Goal: Book appointment/travel/reservation

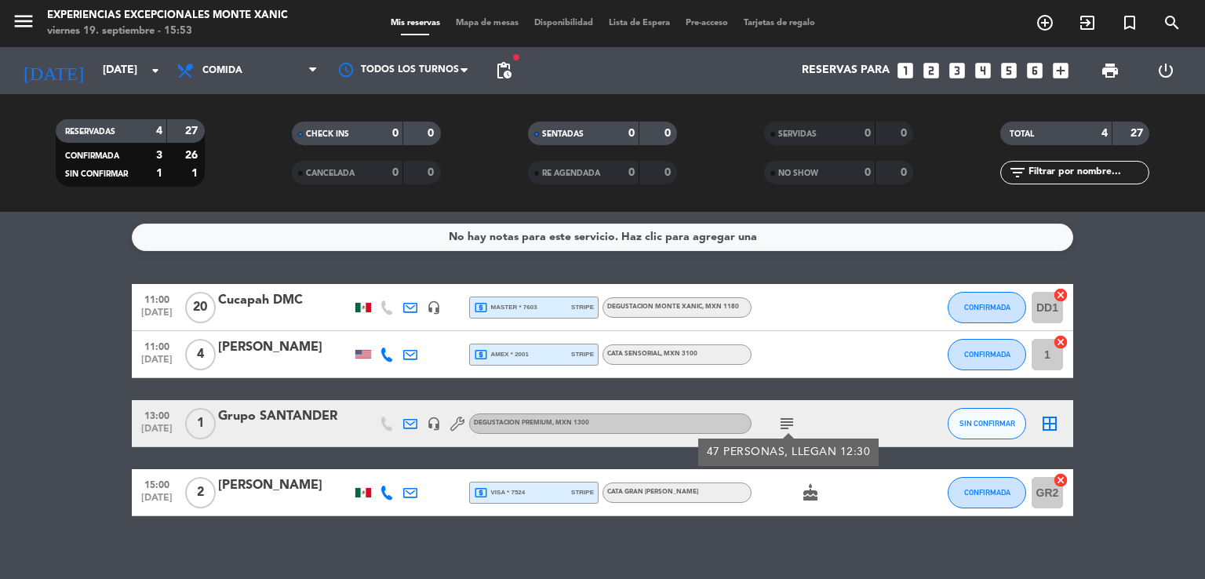
scroll to position [16, 0]
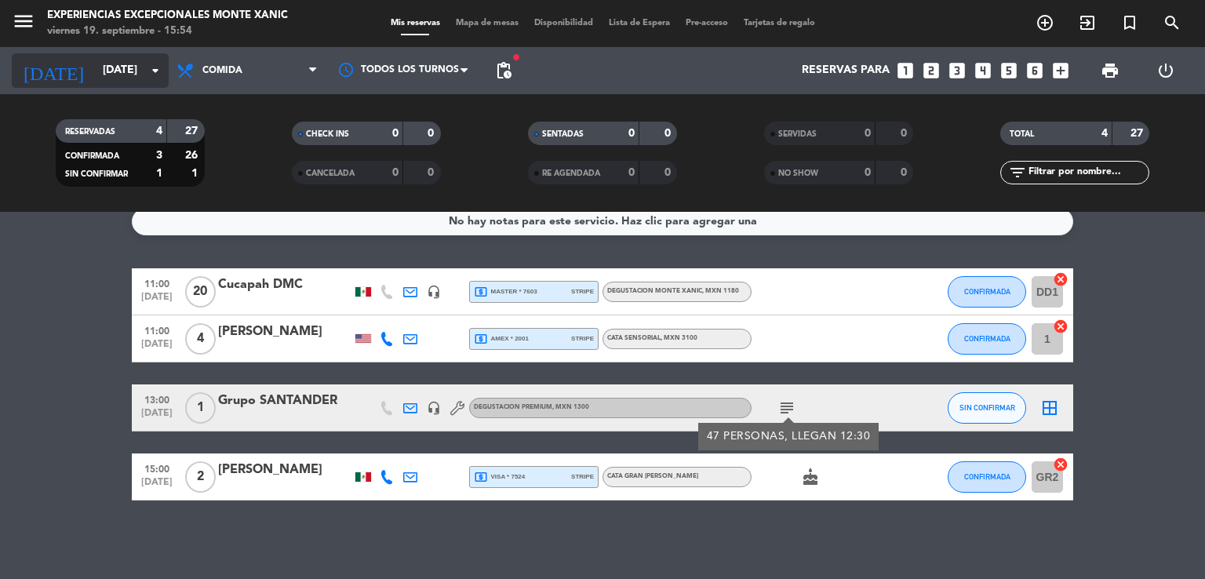
click at [153, 72] on icon "arrow_drop_down" at bounding box center [155, 70] width 19 height 19
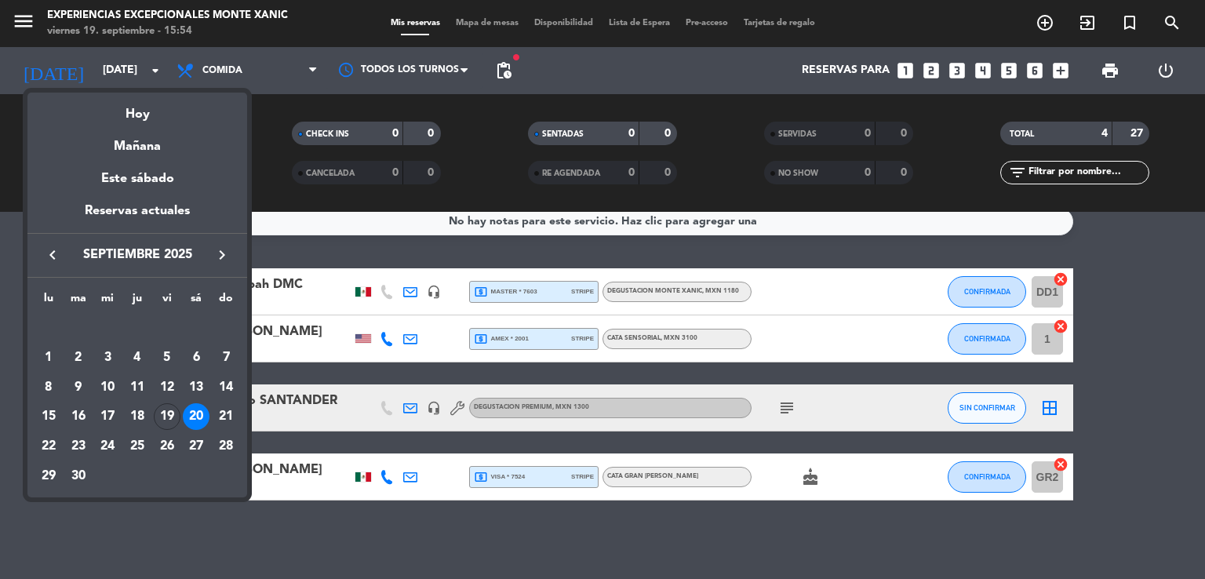
click at [217, 252] on icon "keyboard_arrow_right" at bounding box center [222, 255] width 19 height 19
click at [172, 361] on div "3" at bounding box center [167, 358] width 27 height 27
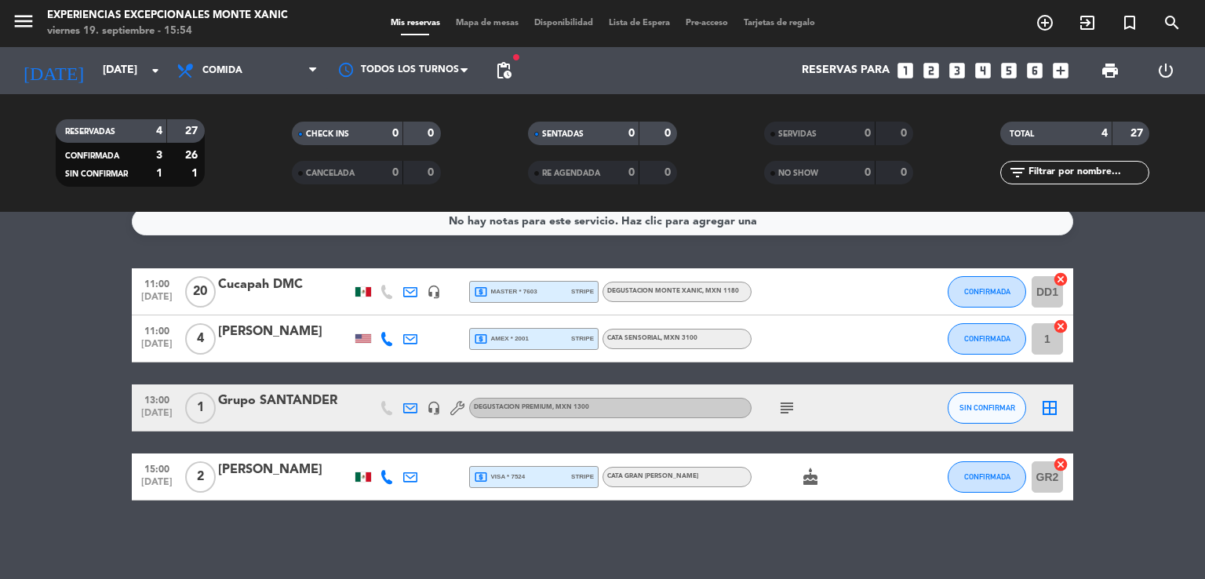
type input "[DATE]"
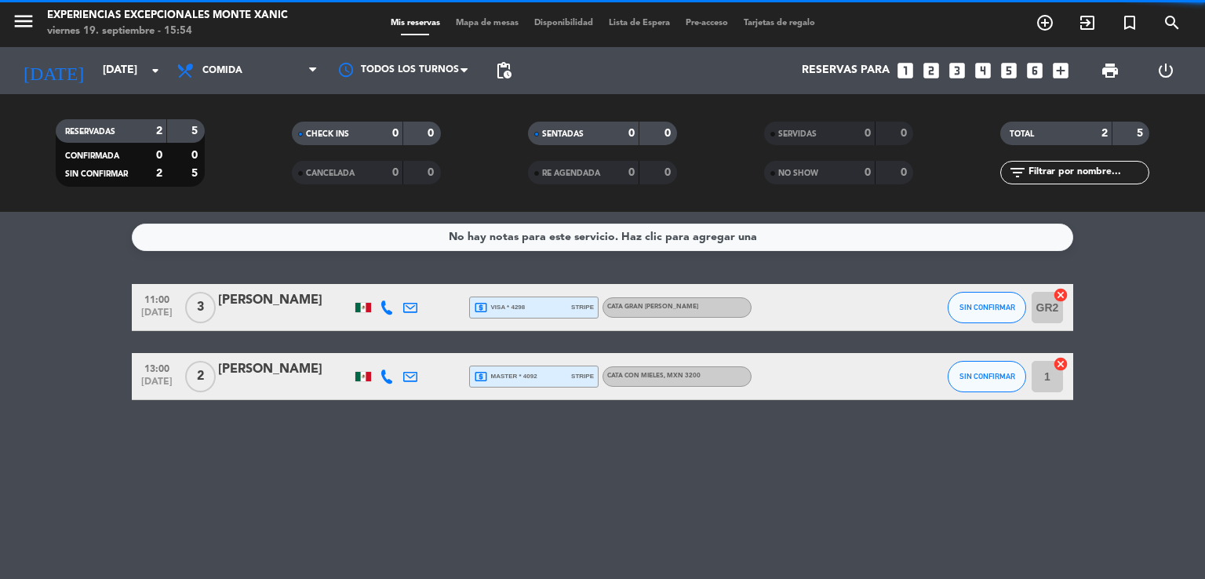
scroll to position [0, 0]
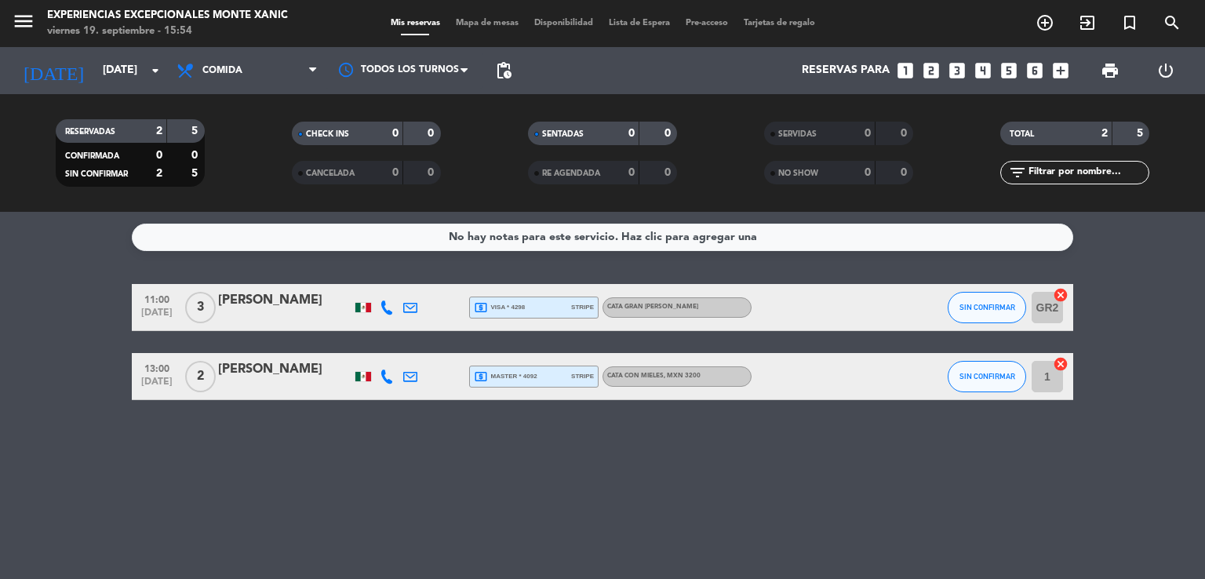
click at [747, 79] on div "Reservas para looks_one looks_two looks_3 looks_4 looks_5 looks_6 add_box" at bounding box center [798, 70] width 557 height 47
click at [1046, 23] on icon "add_circle_outline" at bounding box center [1045, 22] width 19 height 19
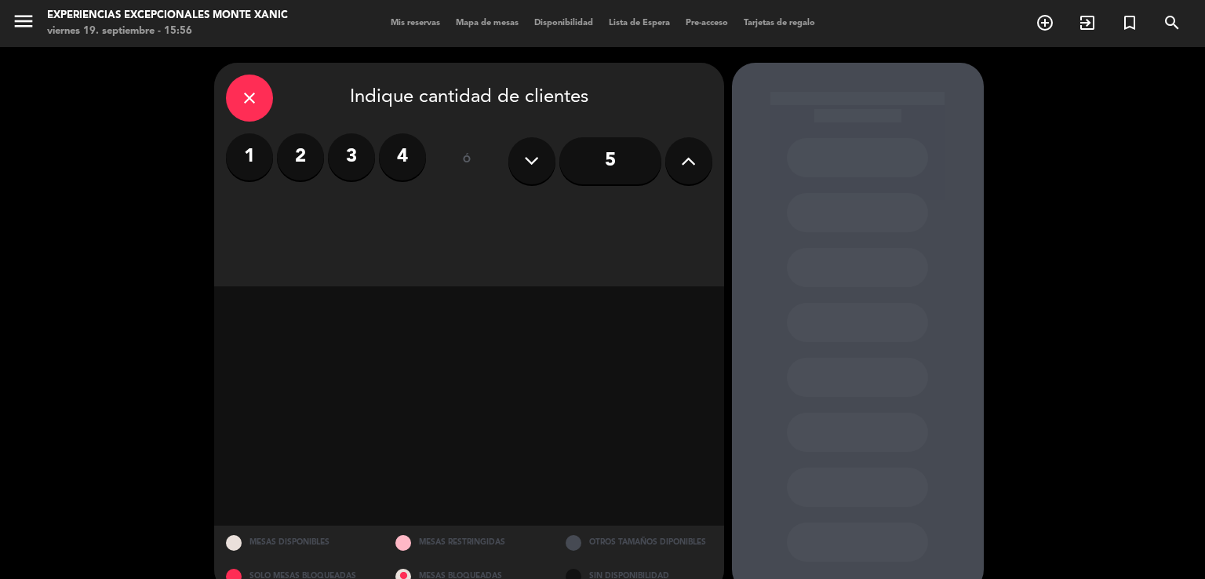
click at [683, 164] on icon at bounding box center [688, 161] width 15 height 24
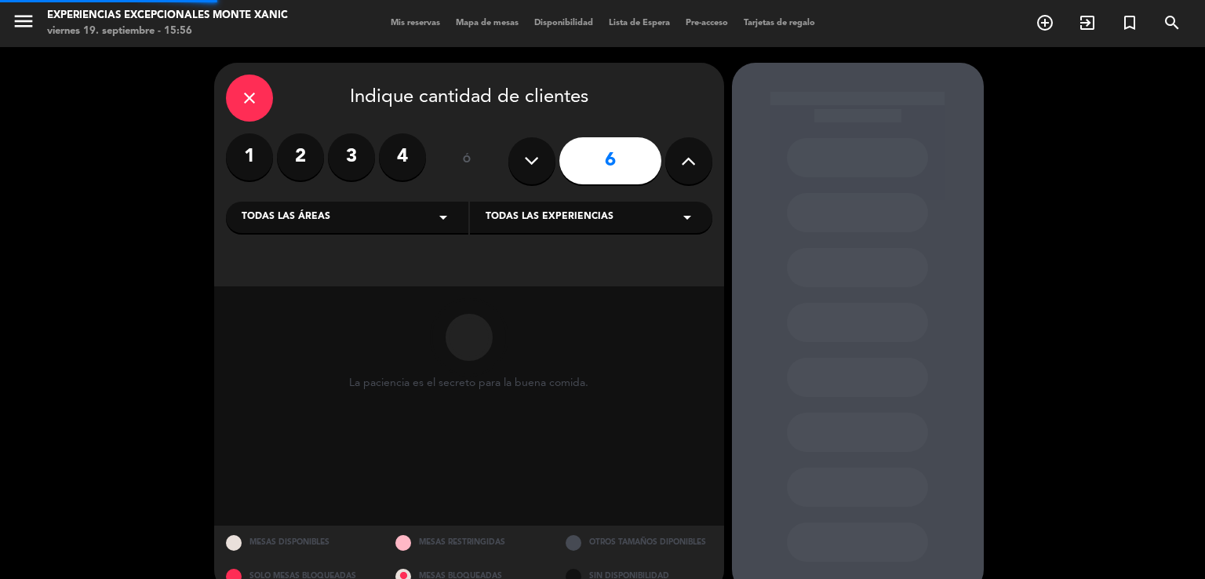
click at [683, 164] on icon at bounding box center [688, 161] width 15 height 24
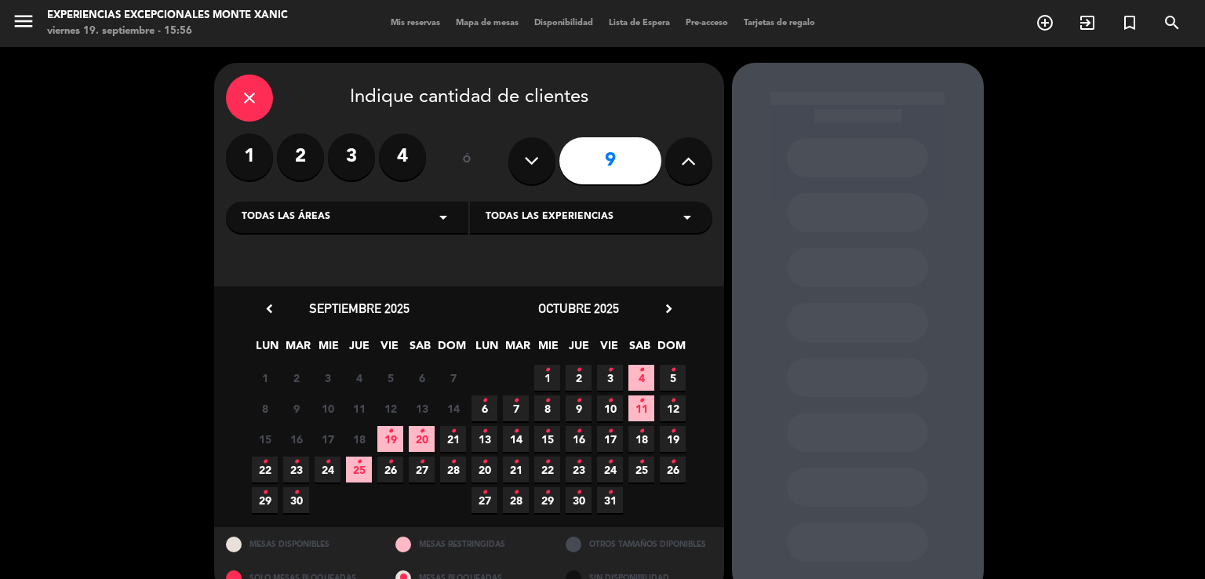
click at [609, 372] on icon "•" at bounding box center [609, 370] width 5 height 25
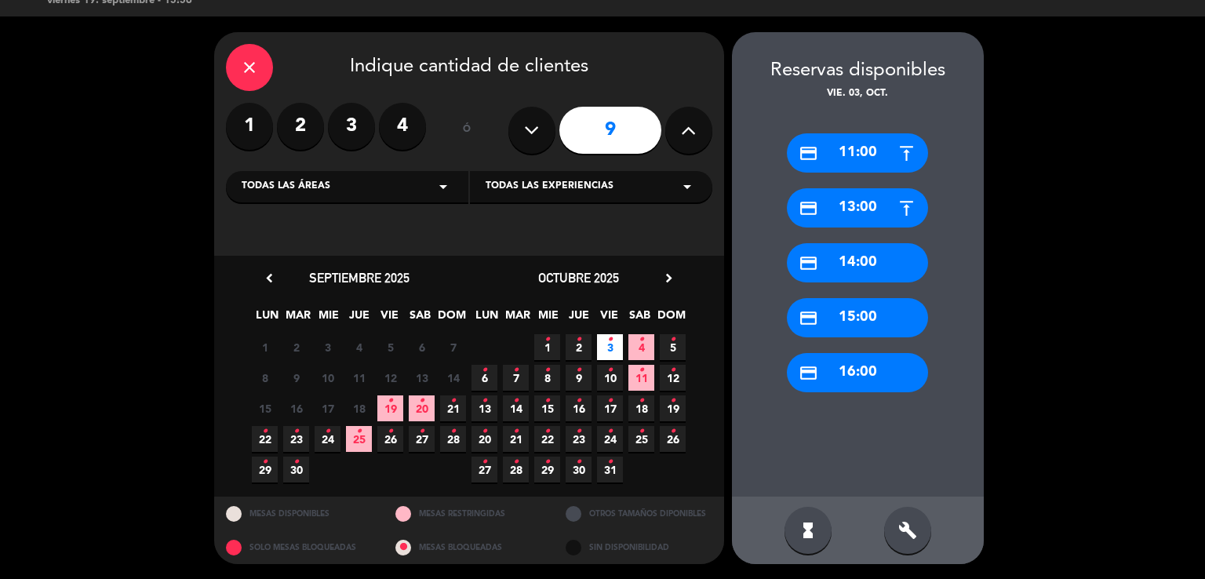
click at [685, 141] on icon at bounding box center [688, 130] width 15 height 24
type input "10"
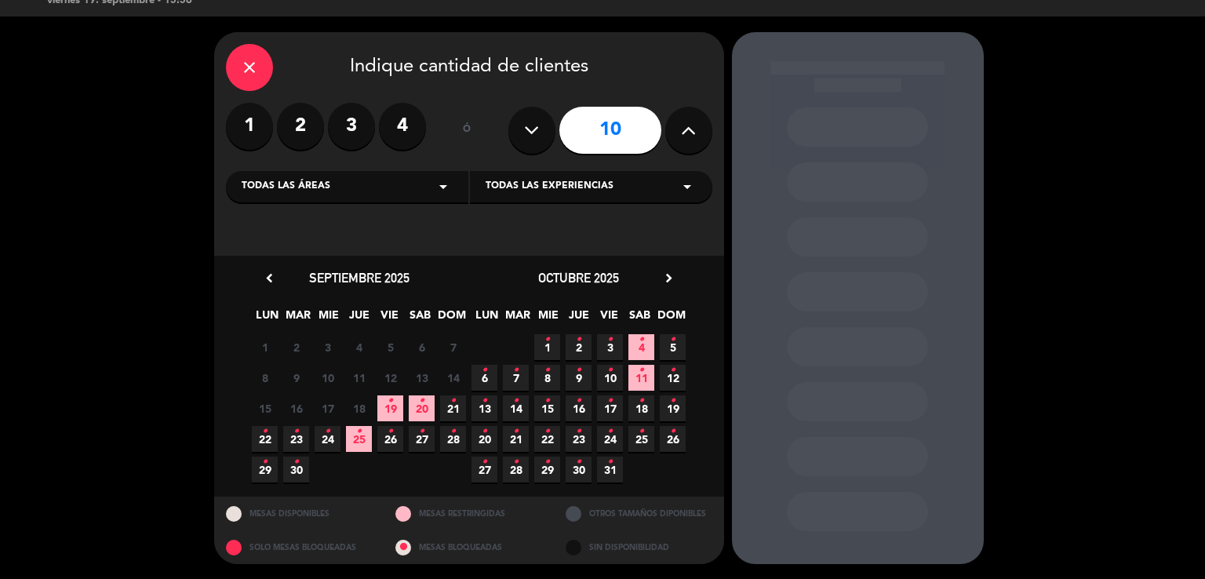
click at [604, 346] on span "3 •" at bounding box center [610, 347] width 26 height 26
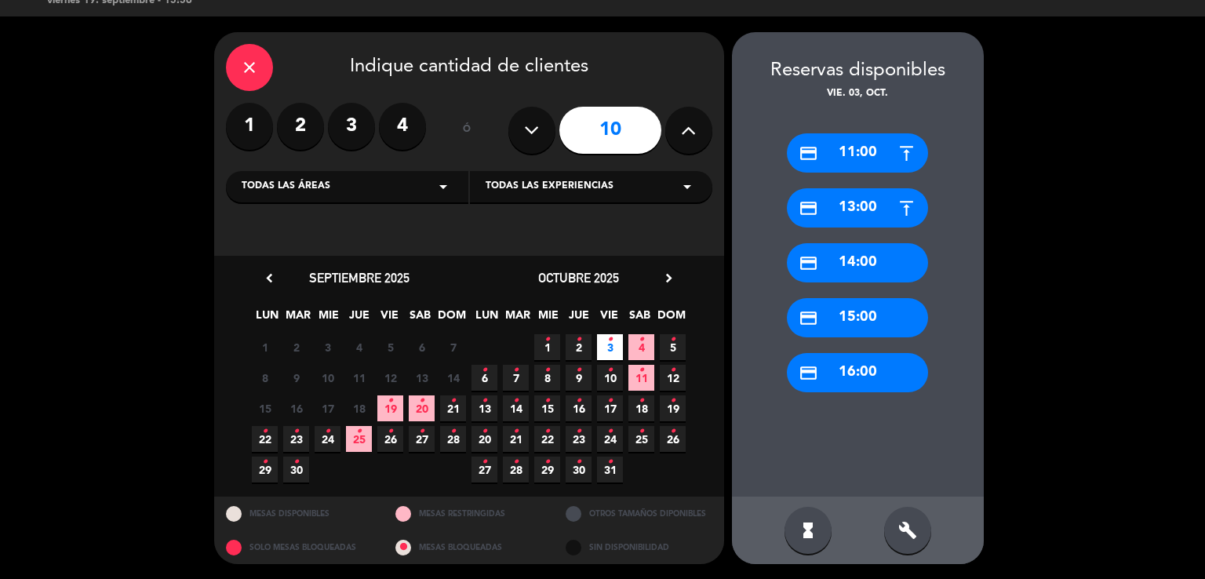
click at [908, 253] on div "credit_card 14:00" at bounding box center [857, 262] width 141 height 39
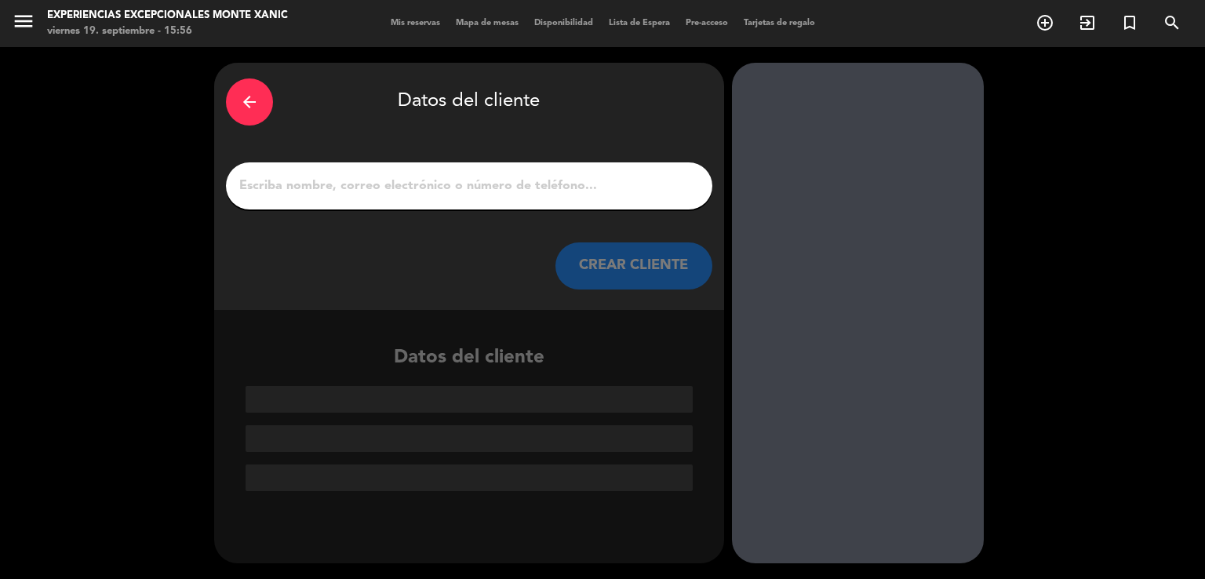
click at [537, 177] on input "1" at bounding box center [469, 186] width 463 height 22
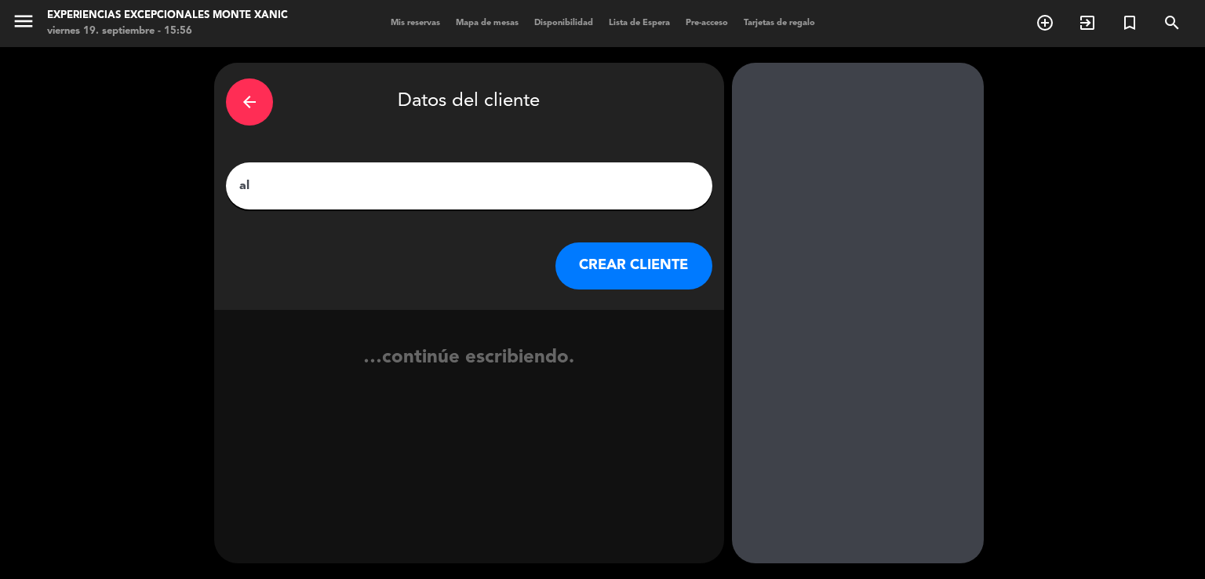
type input "a"
type input "[PERSON_NAME]"
click at [611, 258] on button "CREAR CLIENTE" at bounding box center [634, 265] width 157 height 47
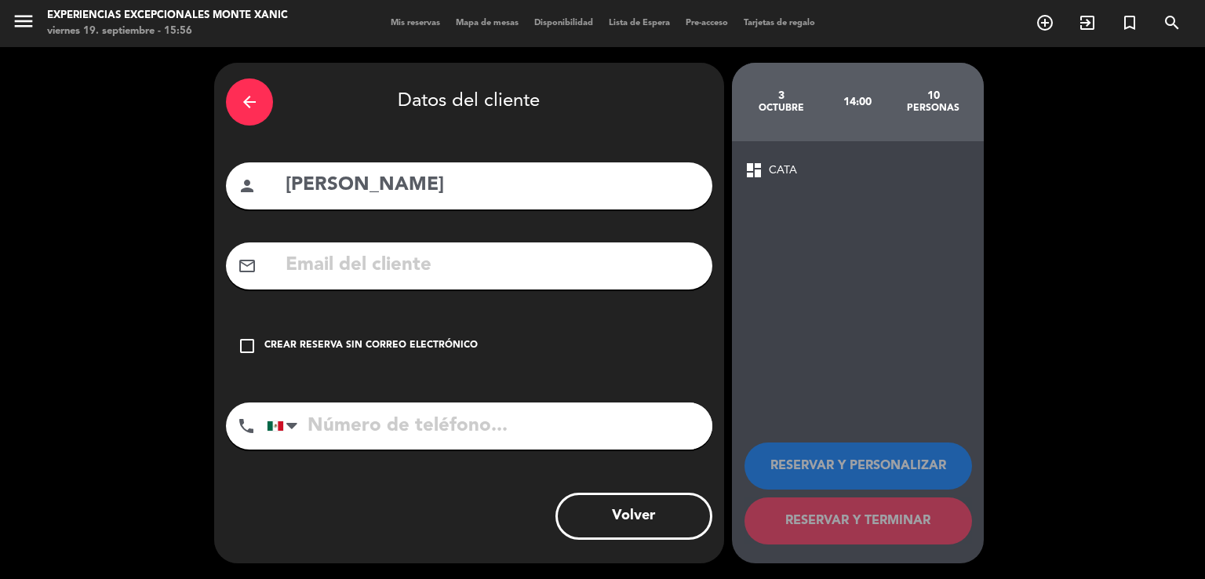
click at [248, 343] on icon "check_box_outline_blank" at bounding box center [247, 346] width 19 height 19
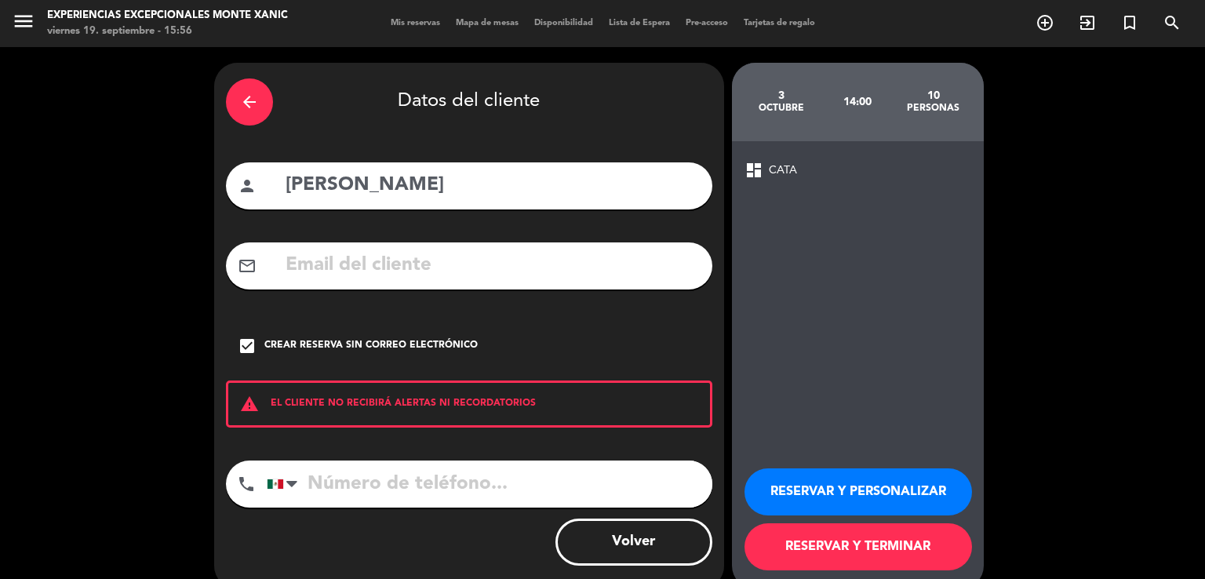
click at [866, 494] on button "RESERVAR Y PERSONALIZAR" at bounding box center [859, 492] width 228 height 47
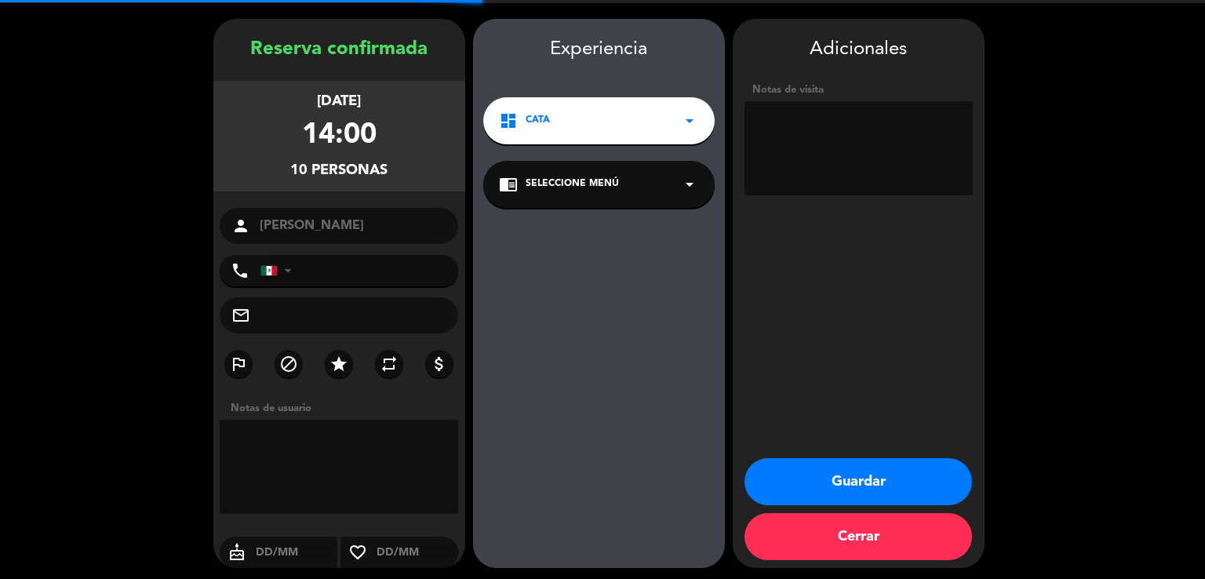
scroll to position [48, 0]
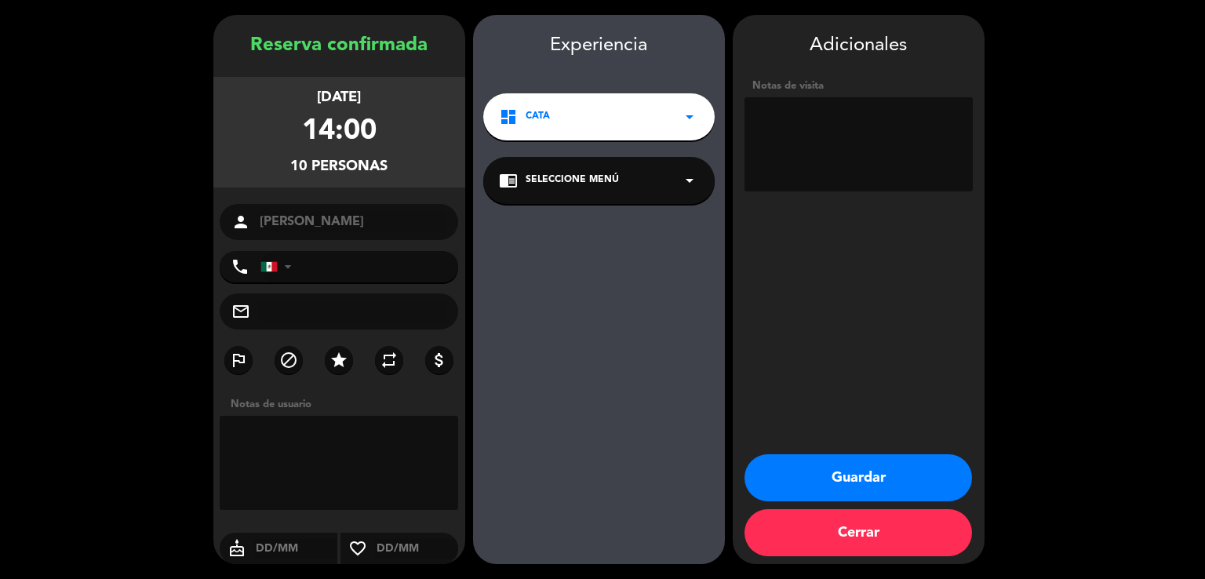
click at [810, 110] on textarea at bounding box center [859, 144] width 228 height 94
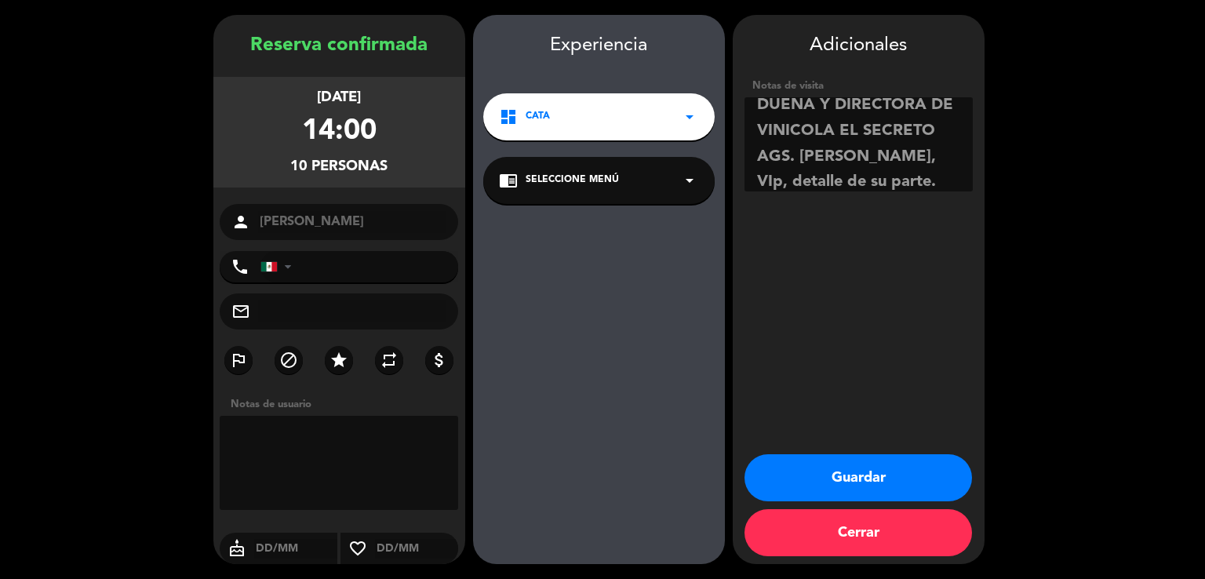
scroll to position [36, 0]
type textarea "DUEÑA Y DIRECTORA DE VINICOLA EL SECRETO AGS. [PERSON_NAME], VIp, detalle de su…"
click at [918, 477] on button "Guardar" at bounding box center [859, 477] width 228 height 47
